Goal: Task Accomplishment & Management: Complete application form

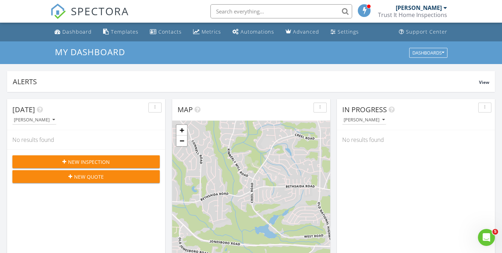
click at [79, 162] on span "New Inspection" at bounding box center [89, 161] width 42 height 7
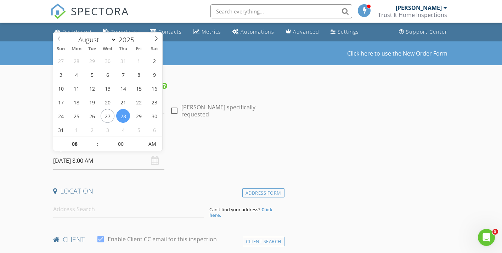
click at [139, 158] on input "08/28/2025 8:00 AM" at bounding box center [108, 160] width 111 height 17
type input "09"
type input "08/28/2025 9:00 AM"
click at [95, 139] on span at bounding box center [94, 140] width 5 height 7
type input "10"
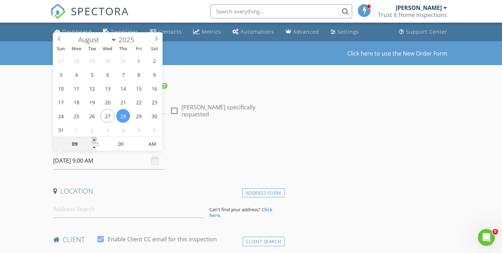
type input "08/28/2025 10:00 AM"
click at [95, 139] on span at bounding box center [94, 140] width 5 height 7
type input "11"
type input "08/28/2025 11:00 AM"
click at [95, 139] on span at bounding box center [94, 140] width 5 height 7
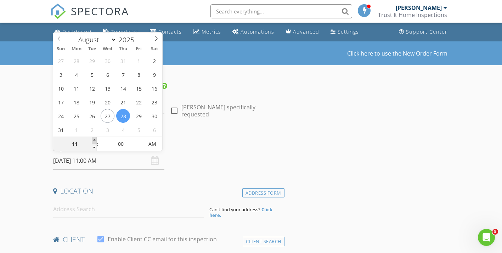
type input "12"
type input "08/28/2025 12:00 PM"
click at [95, 139] on span at bounding box center [94, 140] width 5 height 7
type input "01"
type input "08/28/2025 1:00 PM"
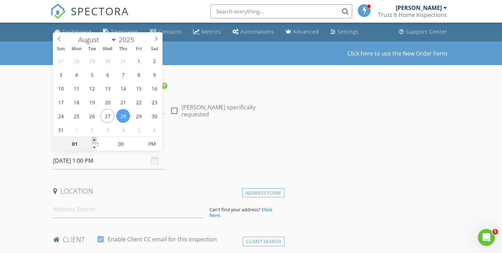
click at [95, 139] on span at bounding box center [94, 140] width 5 height 7
type input "02"
type input "[DATE] 2:00 PM"
click at [95, 139] on span at bounding box center [94, 140] width 5 height 7
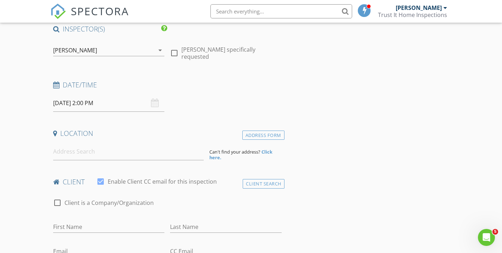
scroll to position [58, 0]
click at [134, 151] on input at bounding box center [128, 150] width 150 height 17
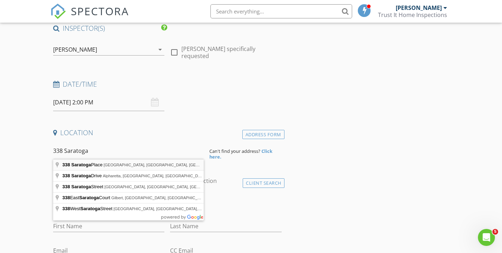
type input "338 Saratoga Place, Riverdale, GA, USA"
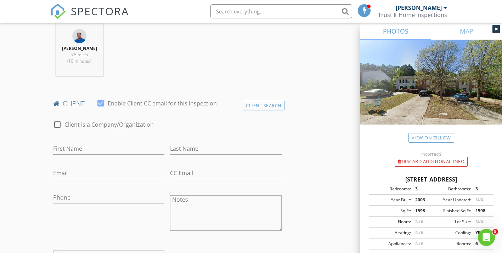
scroll to position [284, 0]
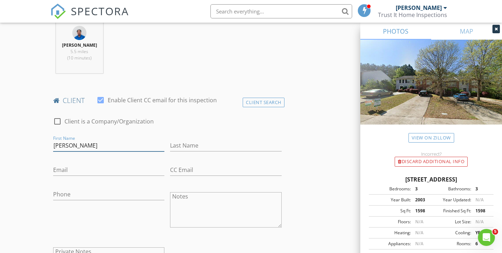
type input "[PERSON_NAME]"
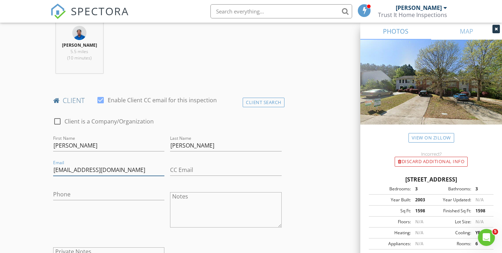
type input "[EMAIL_ADDRESS][DOMAIN_NAME]"
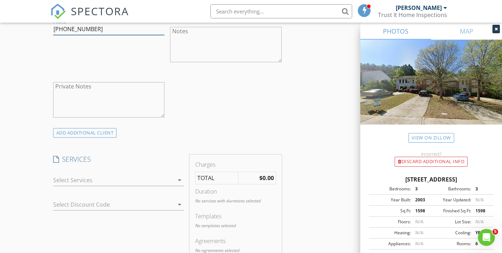
scroll to position [465, 0]
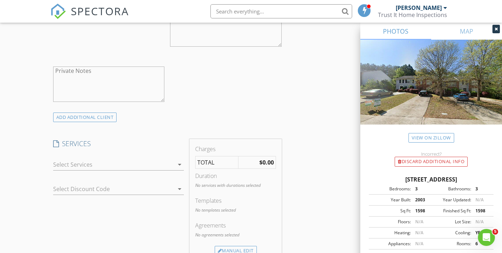
type input "[PHONE_NUMBER]"
click at [121, 159] on div at bounding box center [113, 164] width 121 height 11
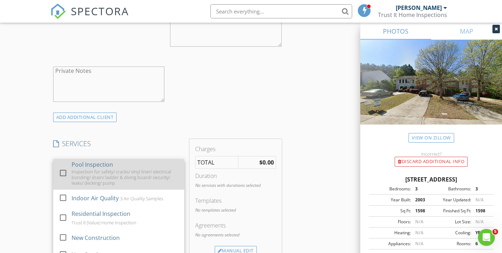
scroll to position [132, 0]
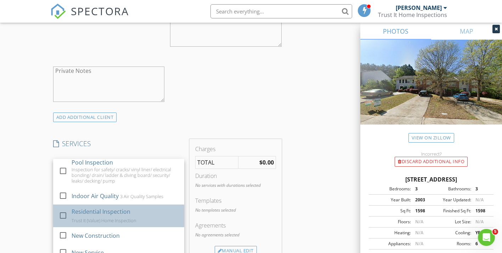
click at [113, 207] on div "Residential Inspection" at bounding box center [100, 211] width 59 height 8
checkbox input "false"
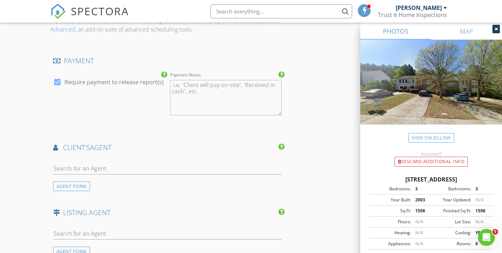
scroll to position [753, 0]
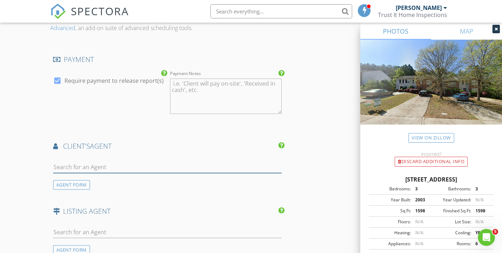
click at [126, 165] on input "text" at bounding box center [167, 167] width 228 height 12
type input "J"
click at [76, 183] on div "AGENT FORM" at bounding box center [71, 185] width 37 height 10
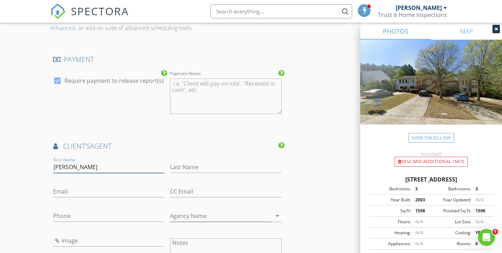
type input "[PERSON_NAME]"
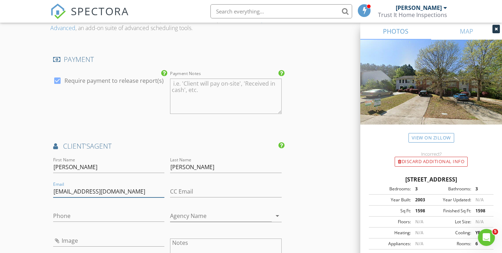
type input "[EMAIL_ADDRESS][DOMAIN_NAME]"
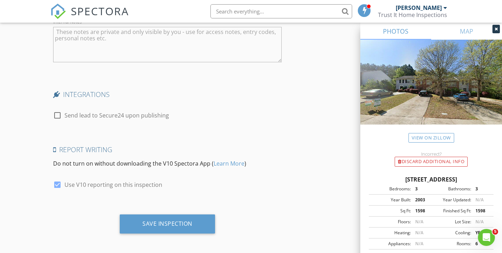
scroll to position [1229, 0]
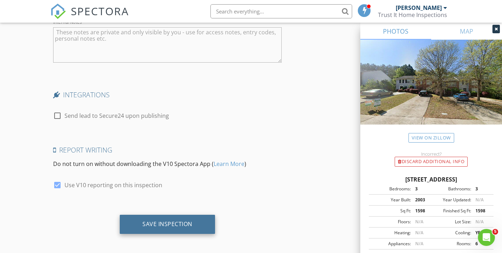
type input "[PHONE_NUMBER]"
click at [181, 222] on div "Save Inspection" at bounding box center [167, 224] width 50 height 7
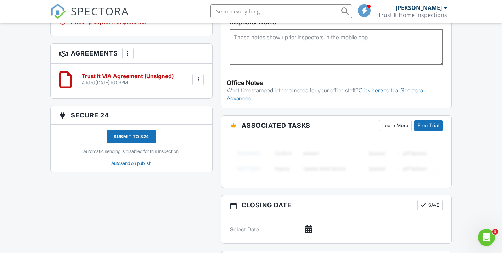
scroll to position [487, 0]
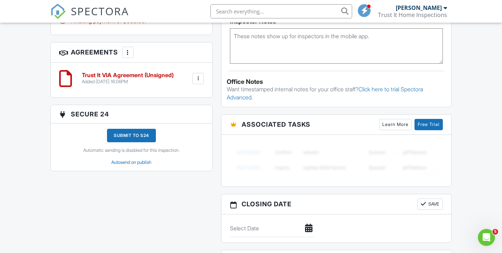
click at [198, 82] on div at bounding box center [197, 78] width 7 height 7
click at [129, 56] on div at bounding box center [127, 52] width 7 height 7
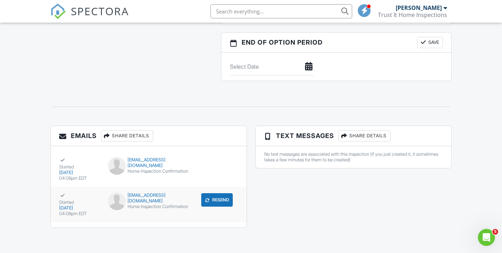
scroll to position [705, 0]
click at [148, 169] on div "Home Inspection Confirmation" at bounding box center [148, 172] width 81 height 6
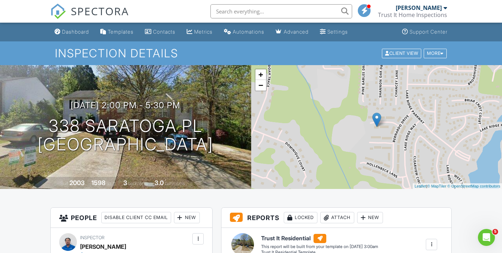
scroll to position [0, 0]
click at [405, 56] on div "Client View" at bounding box center [401, 53] width 39 height 10
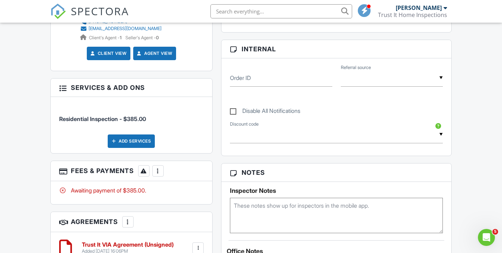
scroll to position [282, 0]
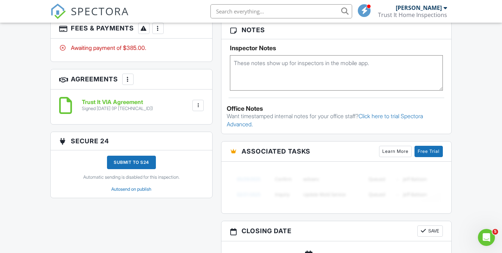
scroll to position [457, 0]
